Goal: Check status: Check status

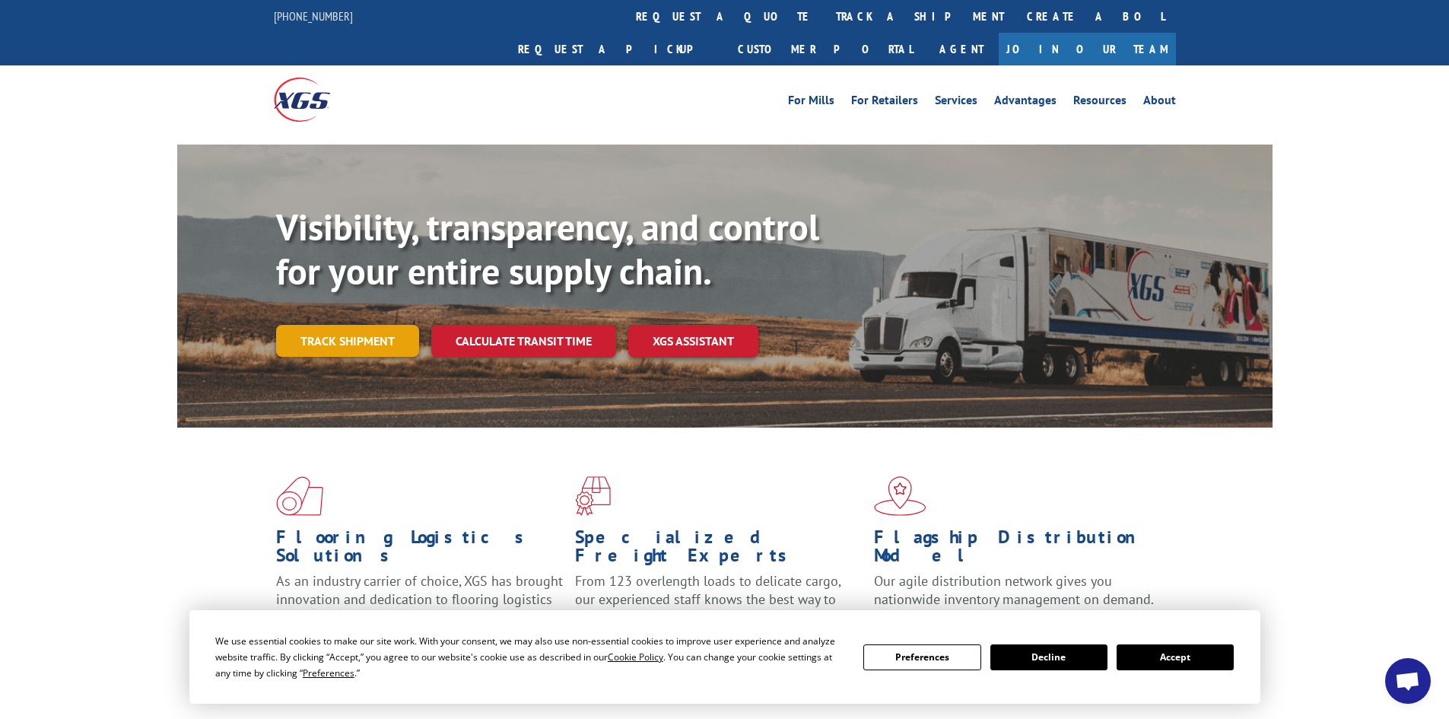
click at [367, 325] on link "Track shipment" at bounding box center [347, 341] width 143 height 32
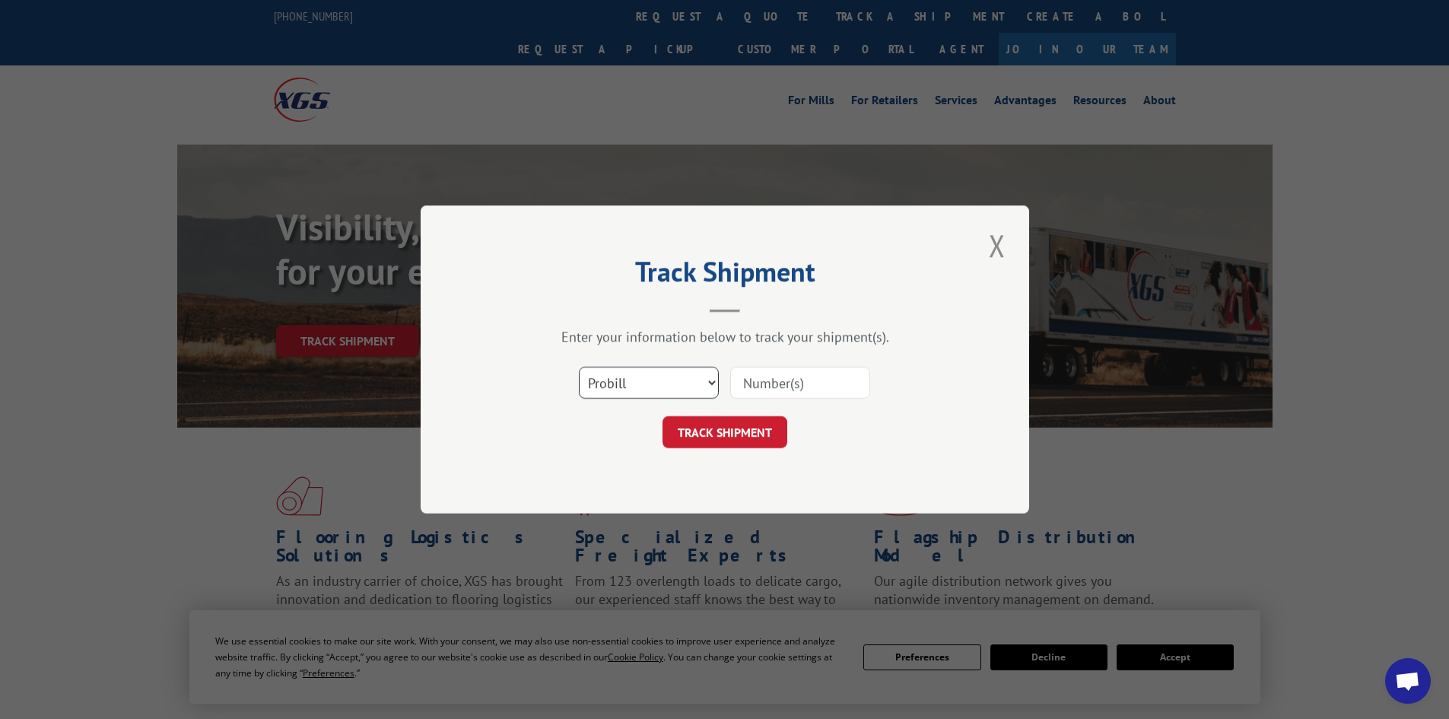
click at [713, 383] on select "Select category... Probill BOL PO" at bounding box center [649, 383] width 140 height 32
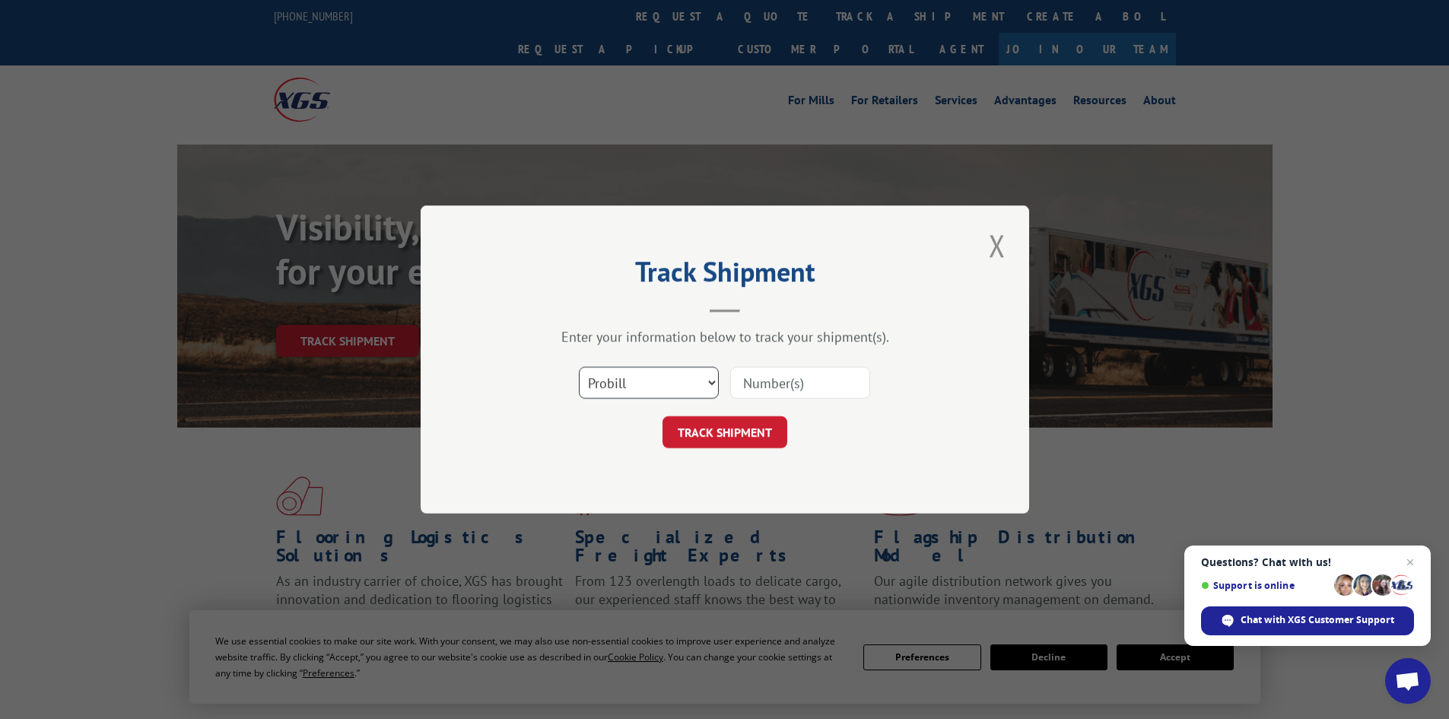
select select "po"
click at [579, 367] on select "Select category... Probill BOL PO" at bounding box center [649, 383] width 140 height 32
click at [758, 385] on input at bounding box center [800, 383] width 140 height 32
paste input "17153170"
type input "17153170"
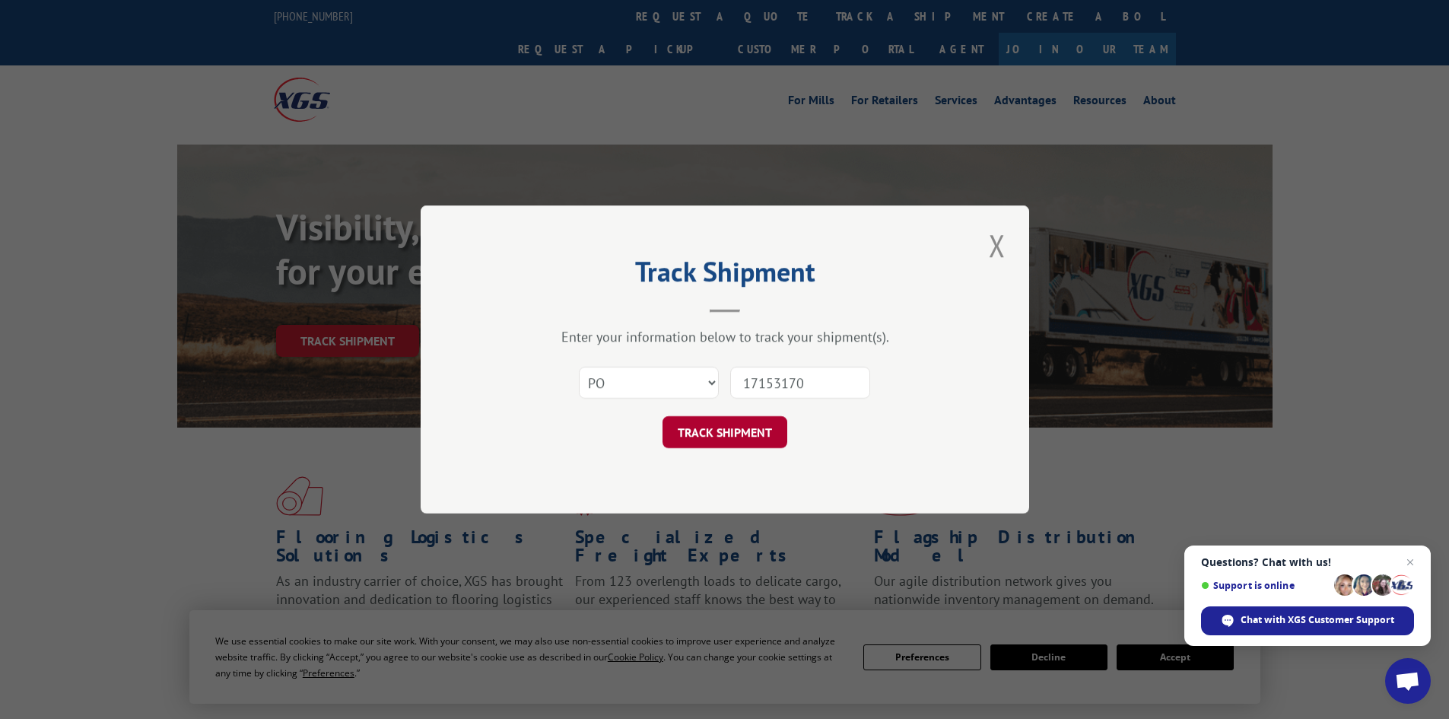
click at [729, 429] on button "TRACK SHIPMENT" at bounding box center [725, 432] width 125 height 32
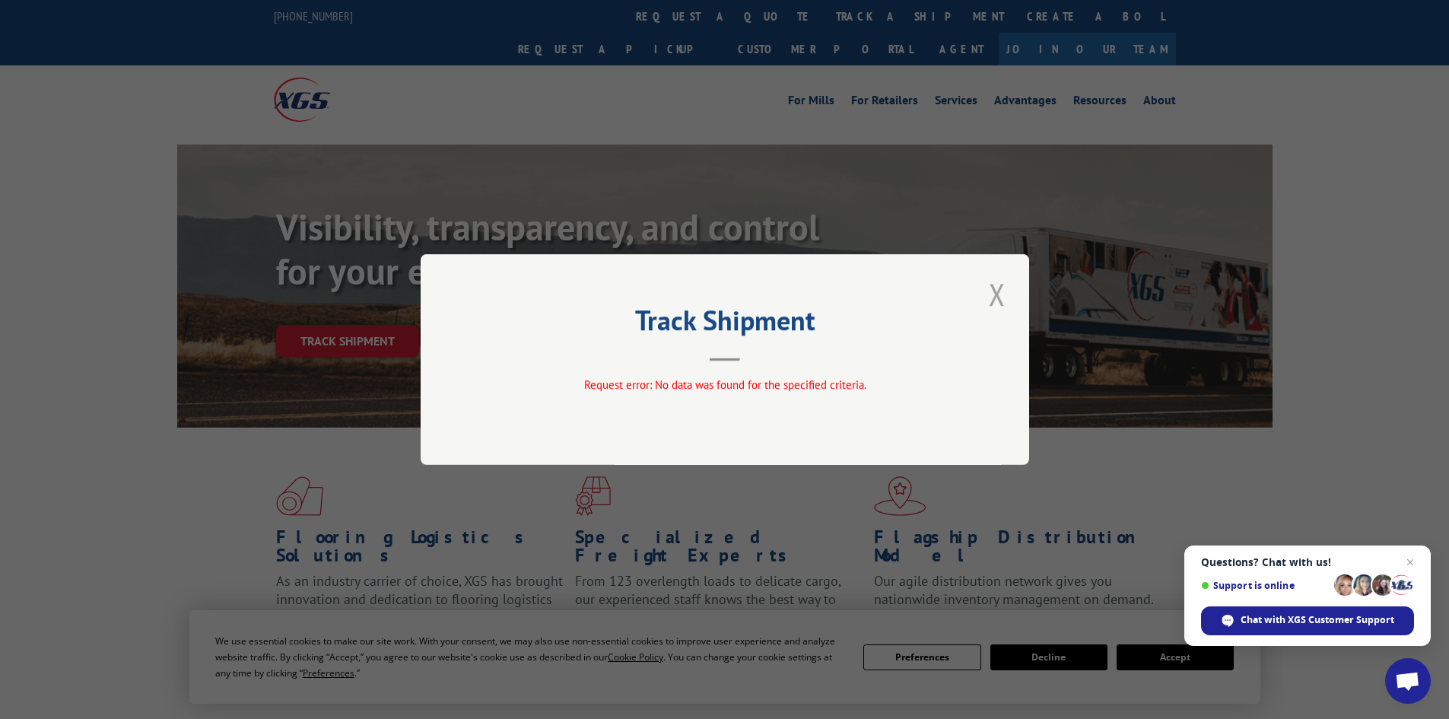
click at [1003, 294] on button "Close modal" at bounding box center [997, 294] width 26 height 42
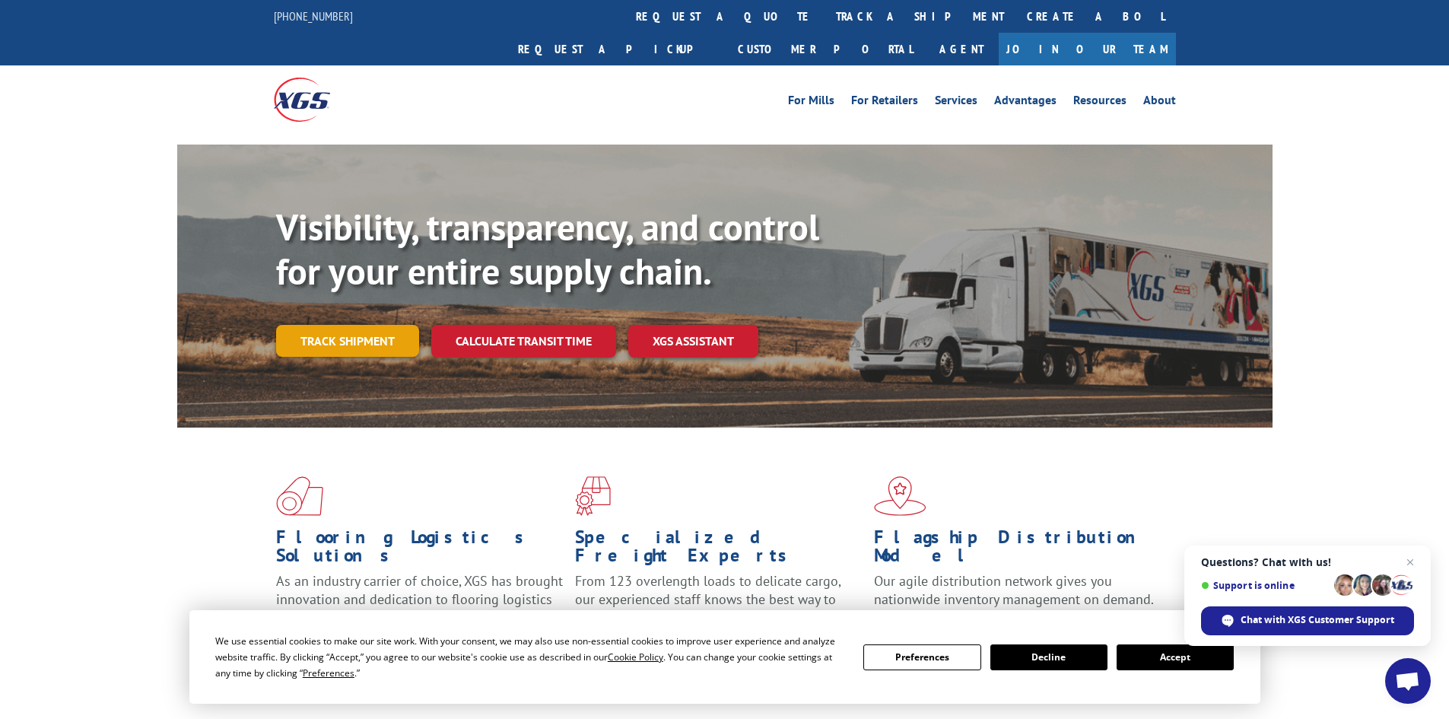
click at [348, 325] on link "Track shipment" at bounding box center [347, 341] width 143 height 32
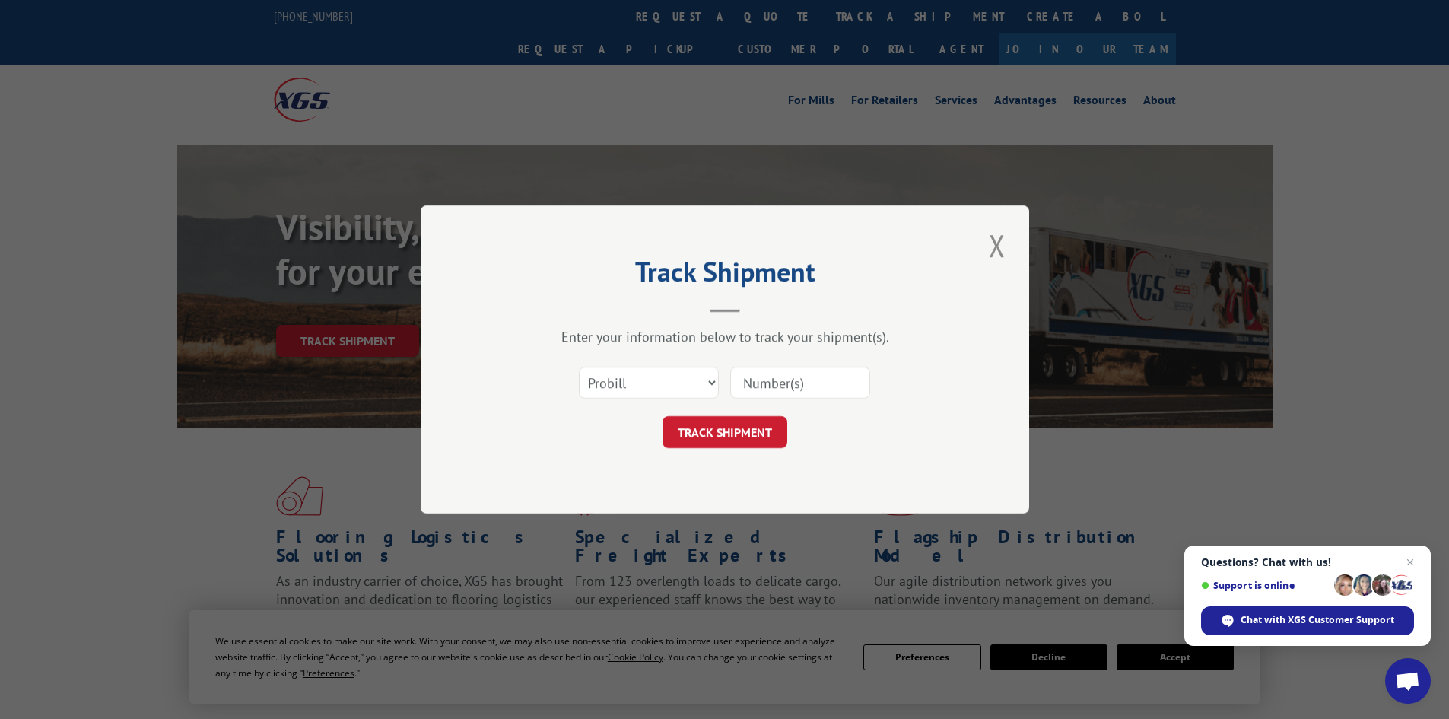
click at [763, 387] on input at bounding box center [800, 383] width 140 height 32
paste input "17153170"
type input "17153170"
click at [734, 433] on button "TRACK SHIPMENT" at bounding box center [725, 432] width 125 height 32
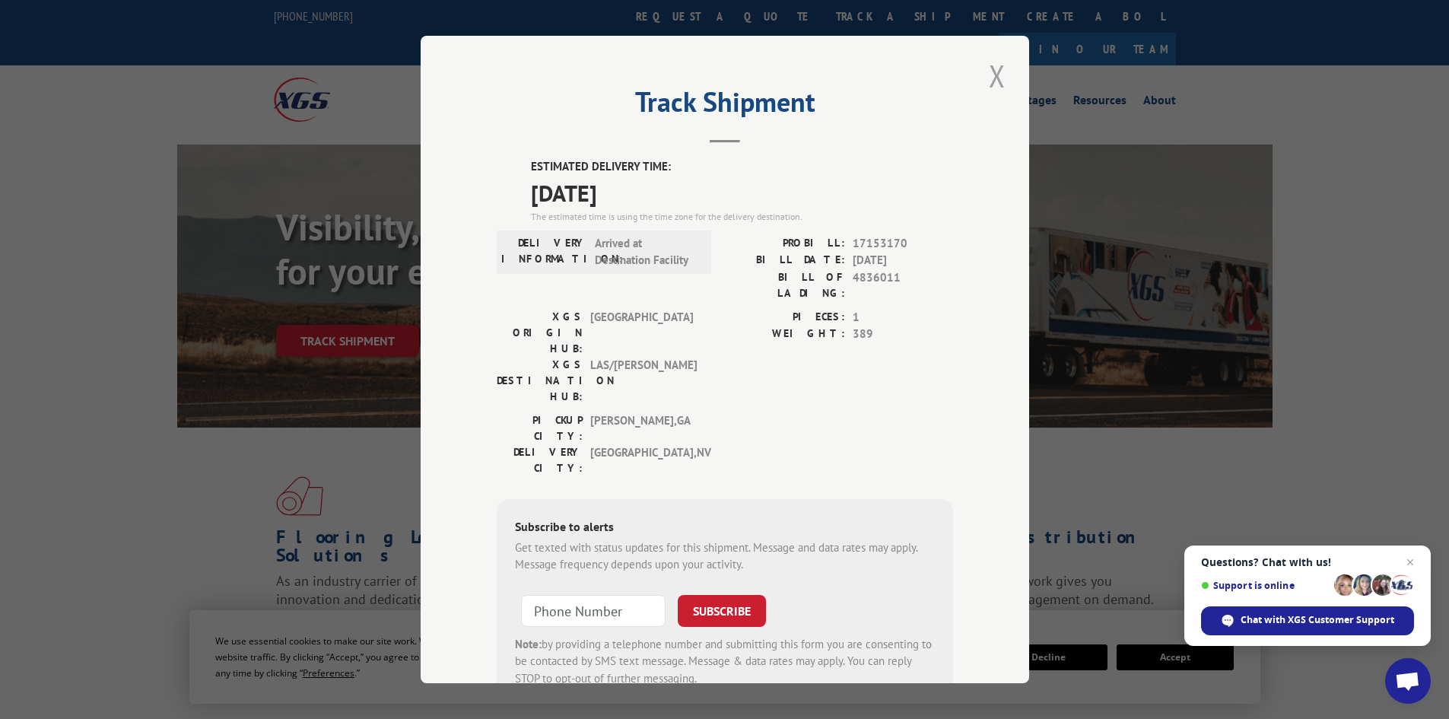
click at [993, 81] on button "Close modal" at bounding box center [997, 76] width 26 height 42
